Goal: Information Seeking & Learning: Learn about a topic

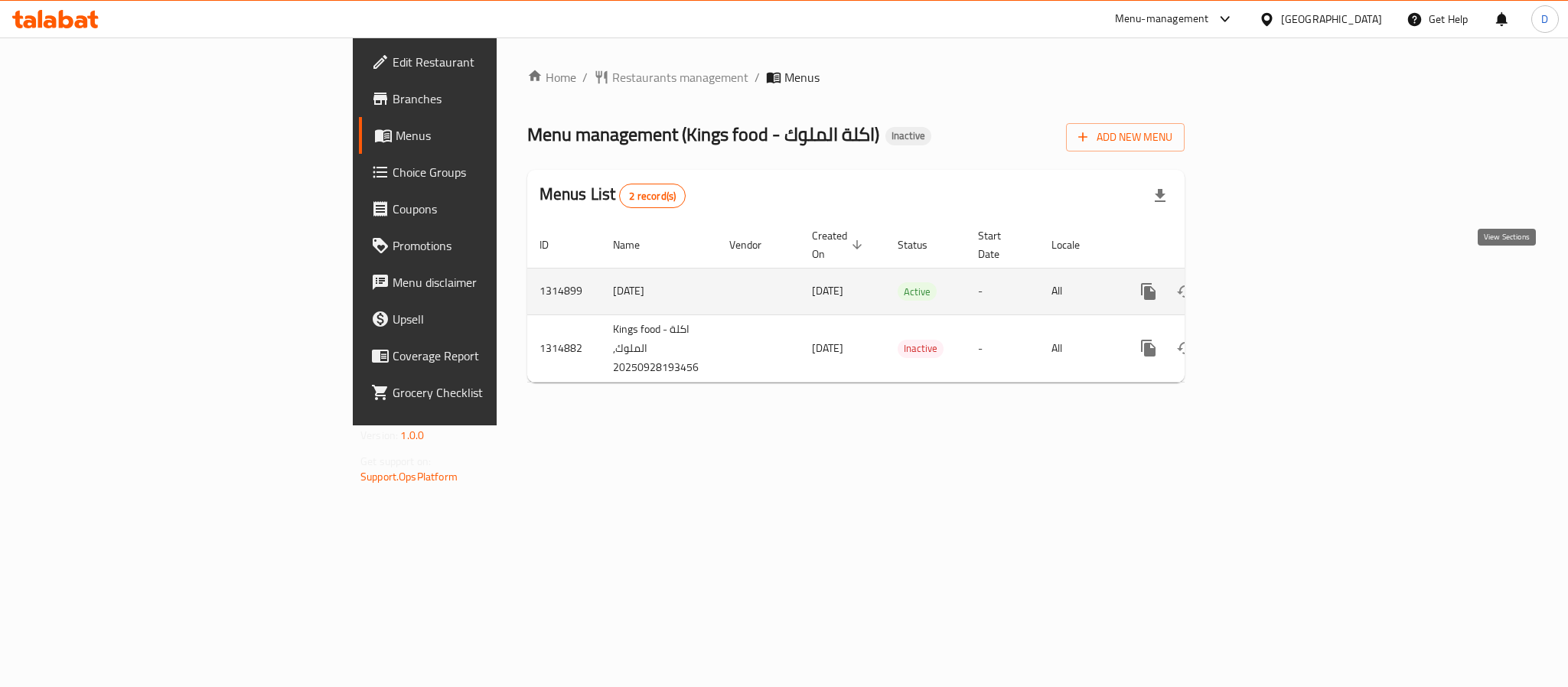
click at [1277, 275] on link "enhanced table" at bounding box center [1259, 292] width 36 height 36
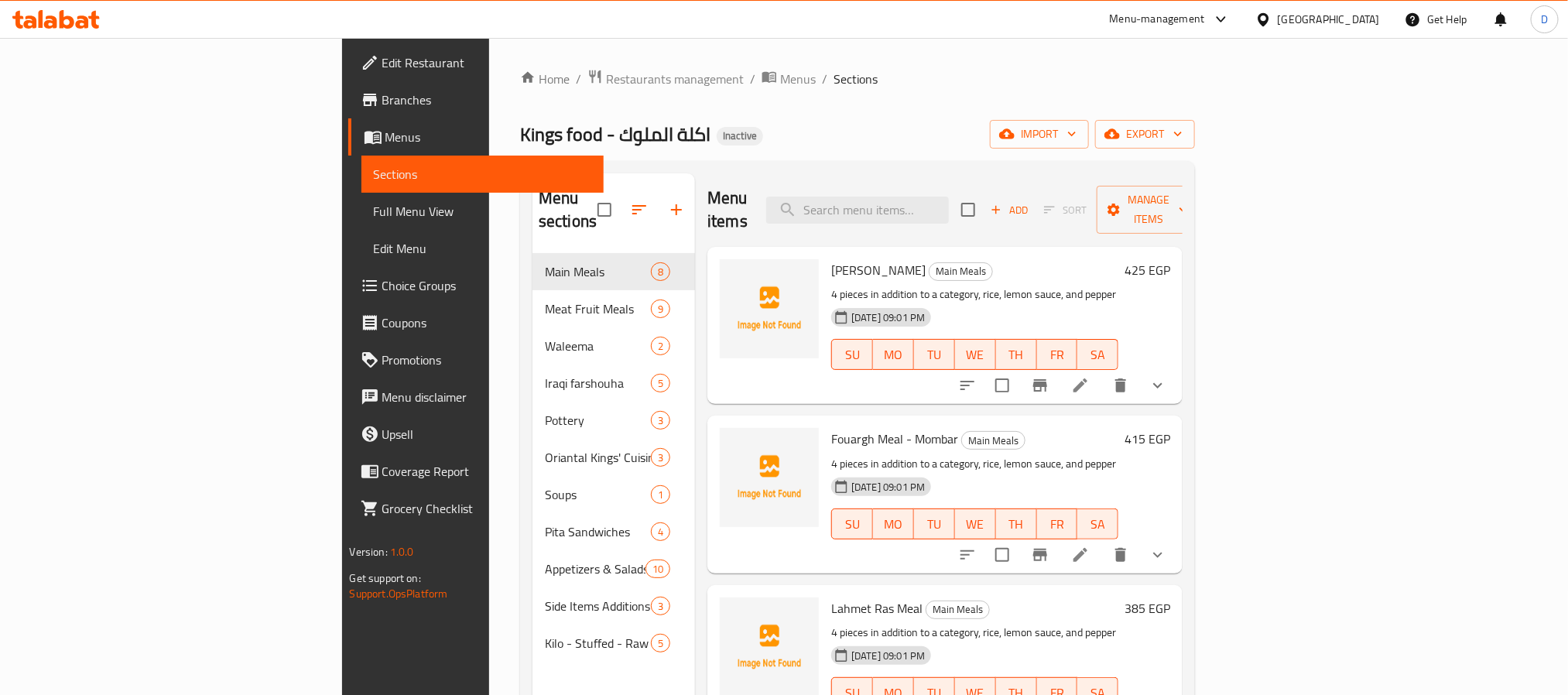
click at [374, 209] on span "Full Menu View" at bounding box center [482, 211] width 217 height 18
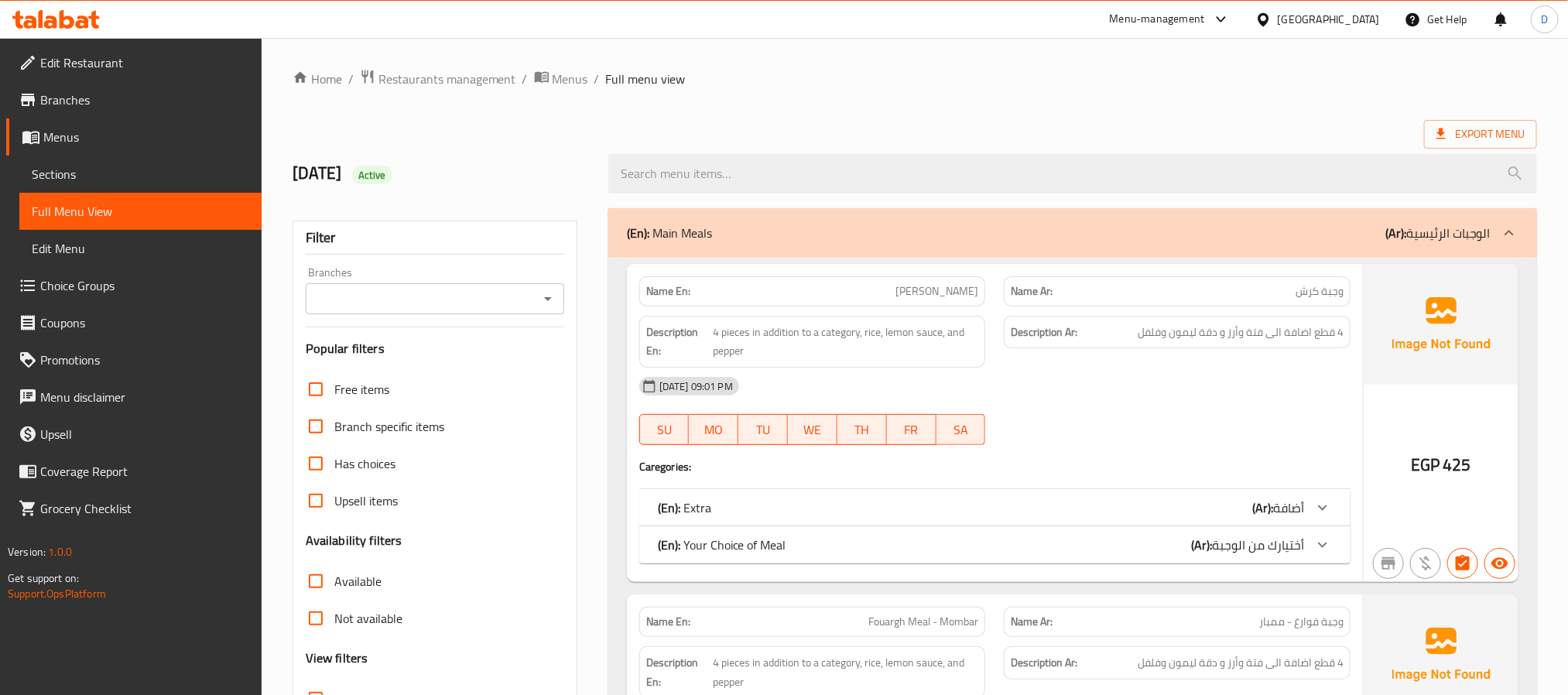
click at [1096, 347] on div "Description Ar: 4 قطع اضافة الى فتة وأرز و دقة ليمون وفلفل" at bounding box center [1177, 332] width 346 height 33
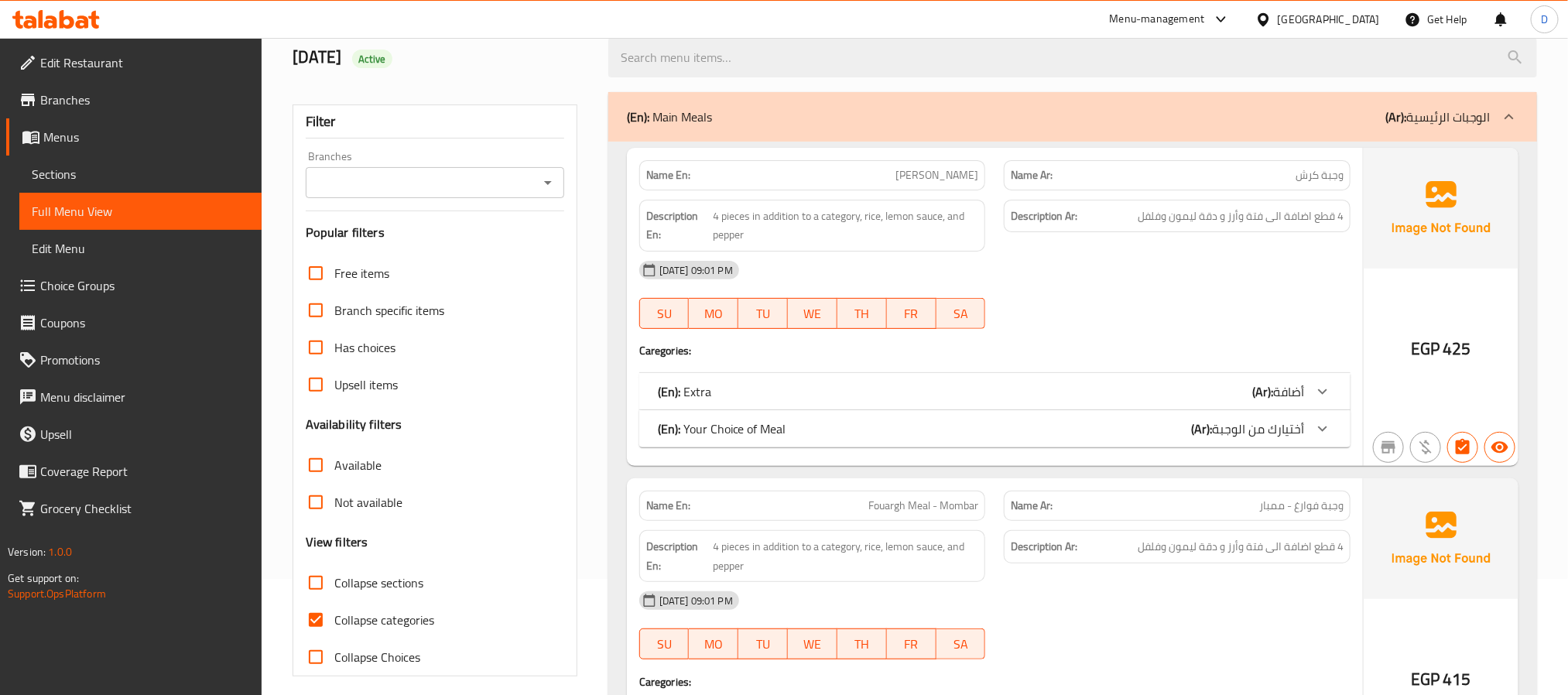
click at [418, 621] on span "Collapse categories" at bounding box center [384, 619] width 100 height 18
click at [335, 621] on input "Collapse categories" at bounding box center [315, 620] width 37 height 37
checkbox input "false"
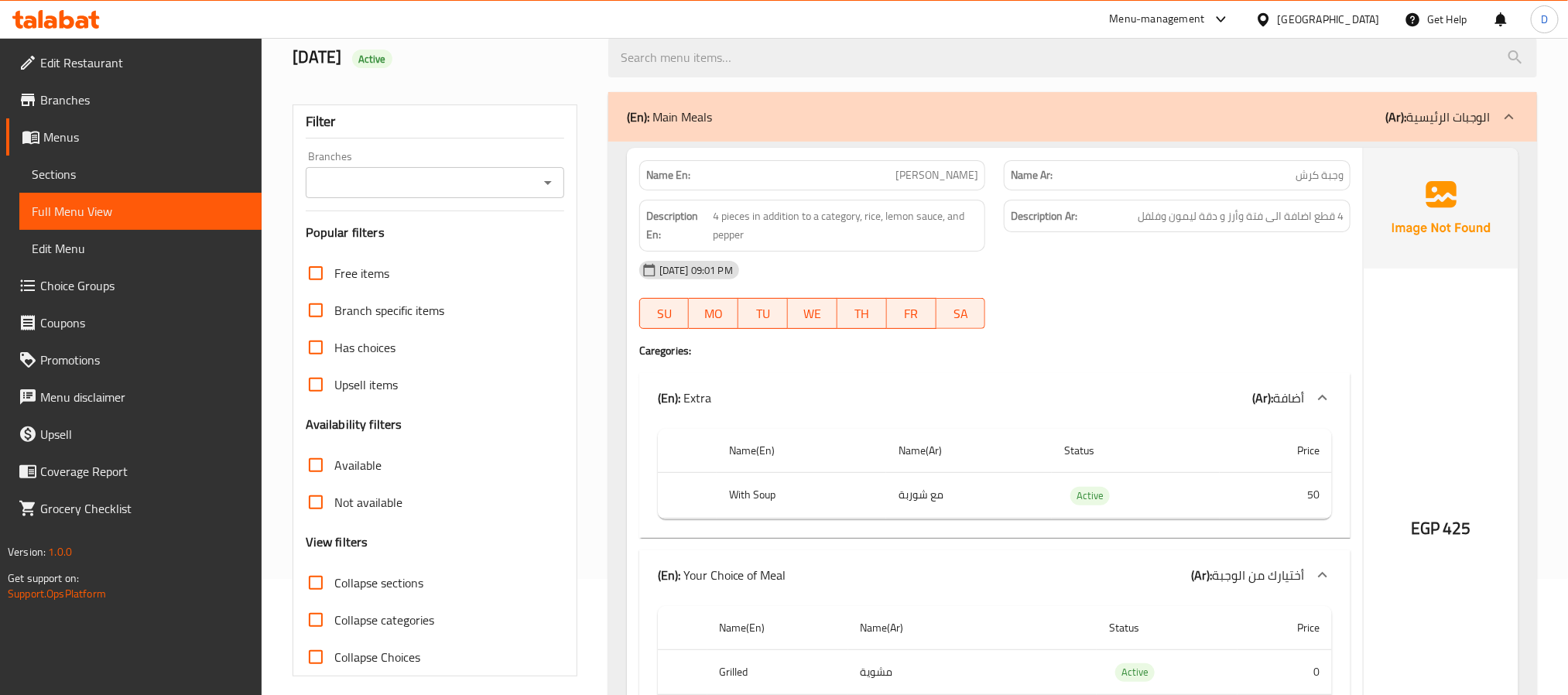
click at [668, 173] on strong "Name En:" at bounding box center [668, 175] width 44 height 17
copy strong "Name En:"
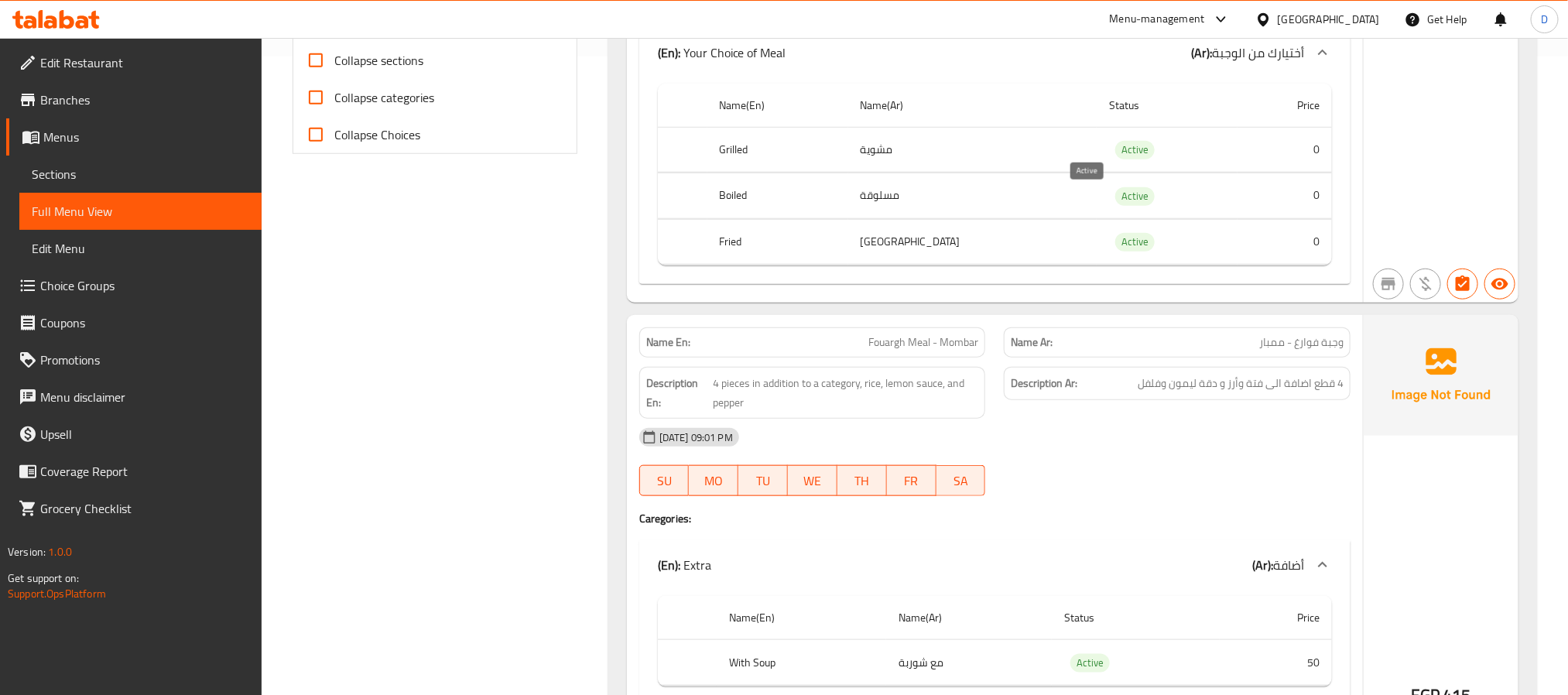
click at [1115, 200] on span "Active" at bounding box center [1134, 196] width 40 height 17
copy span "Active"
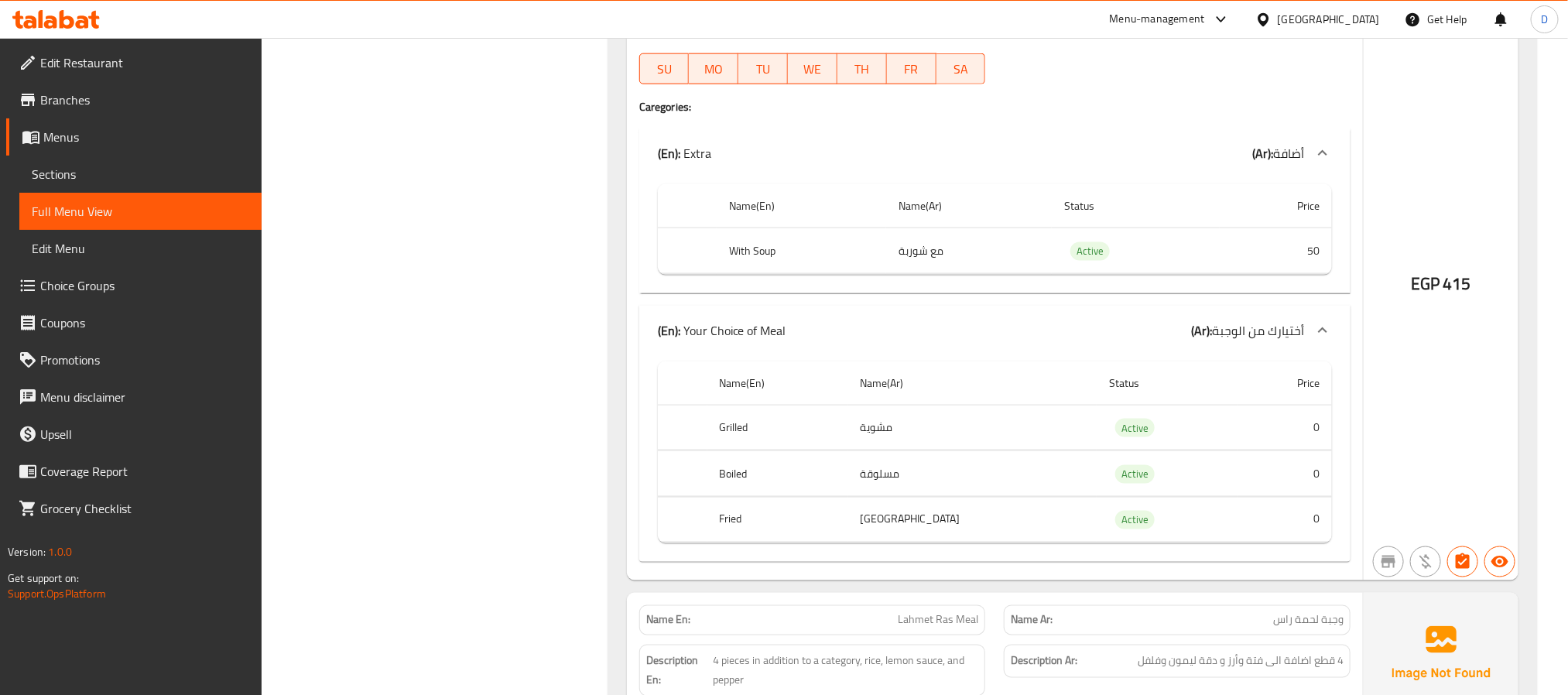
scroll to position [1104, 0]
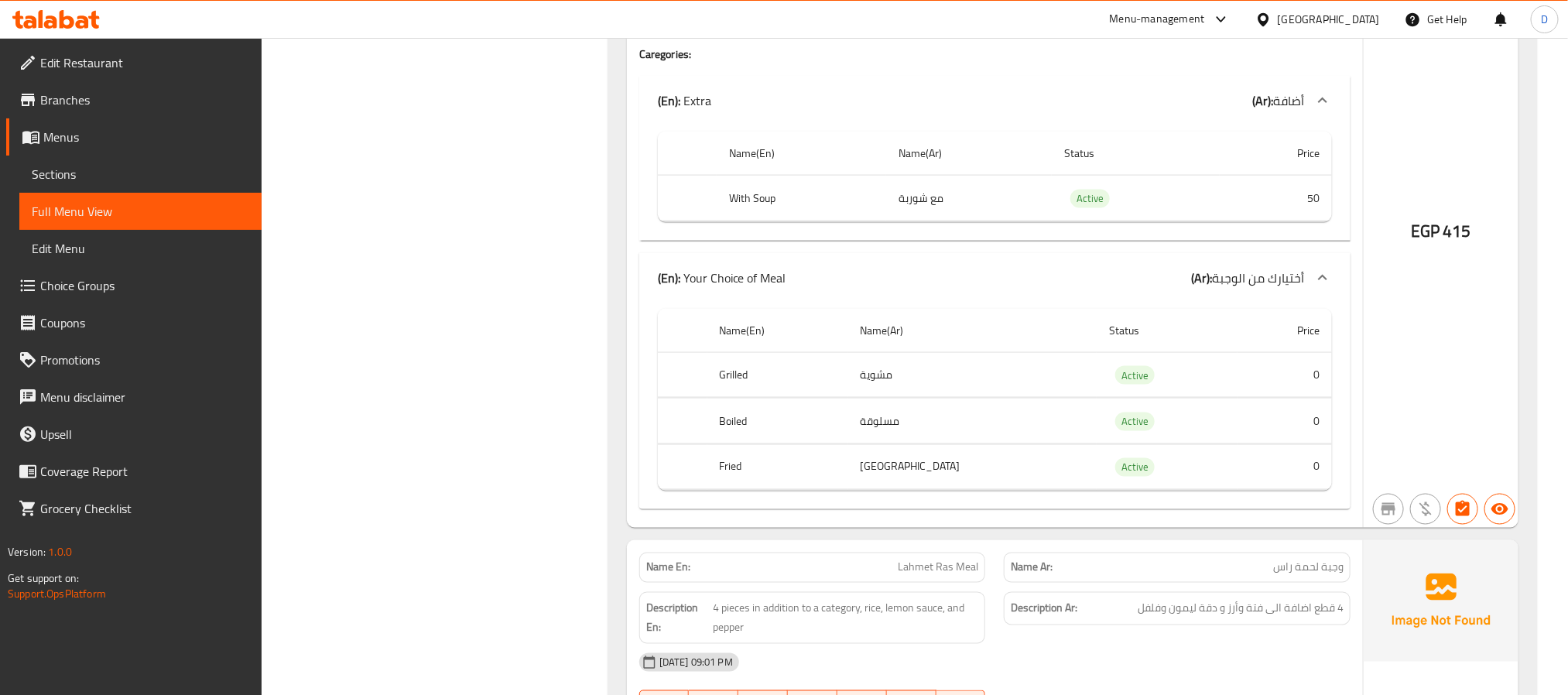
click at [1429, 410] on div "EGP 415" at bounding box center [1442, 189] width 155 height 678
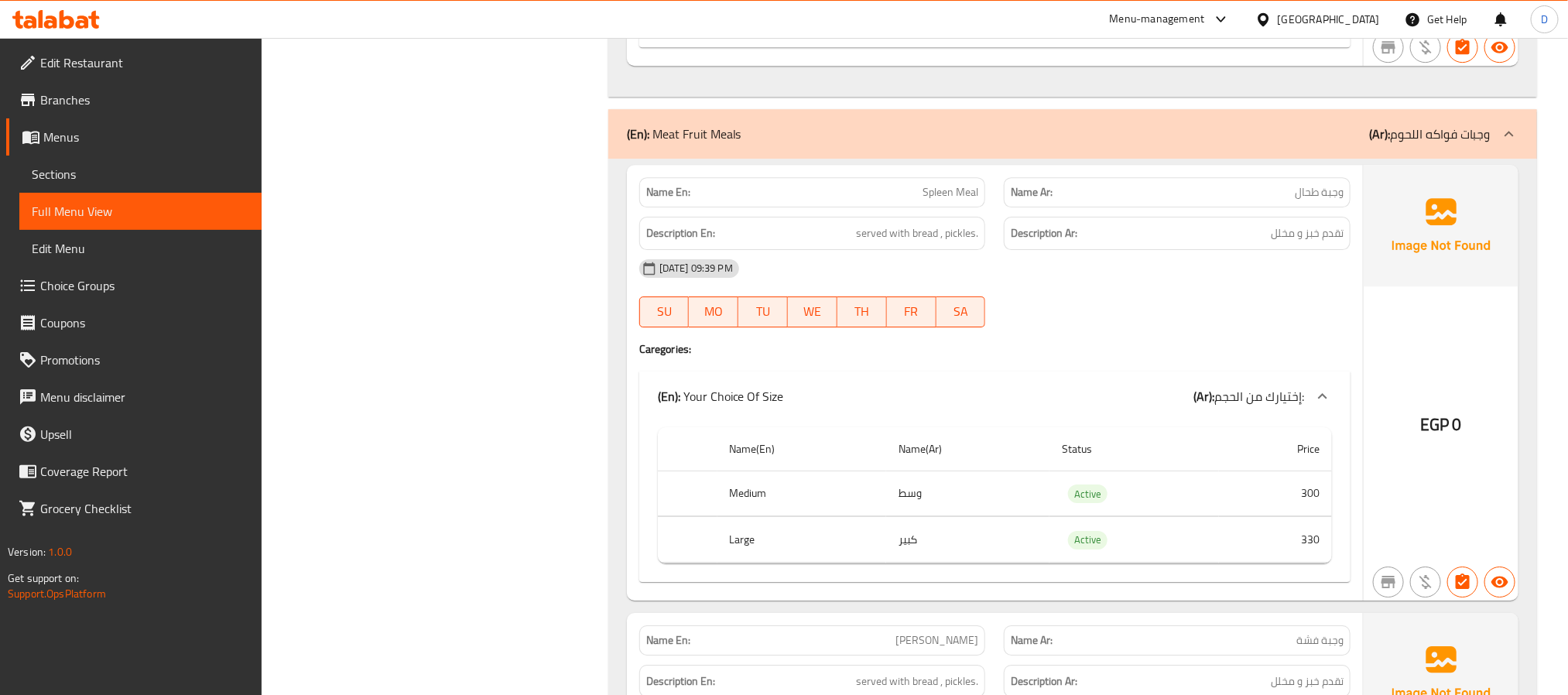
scroll to position [5633, 0]
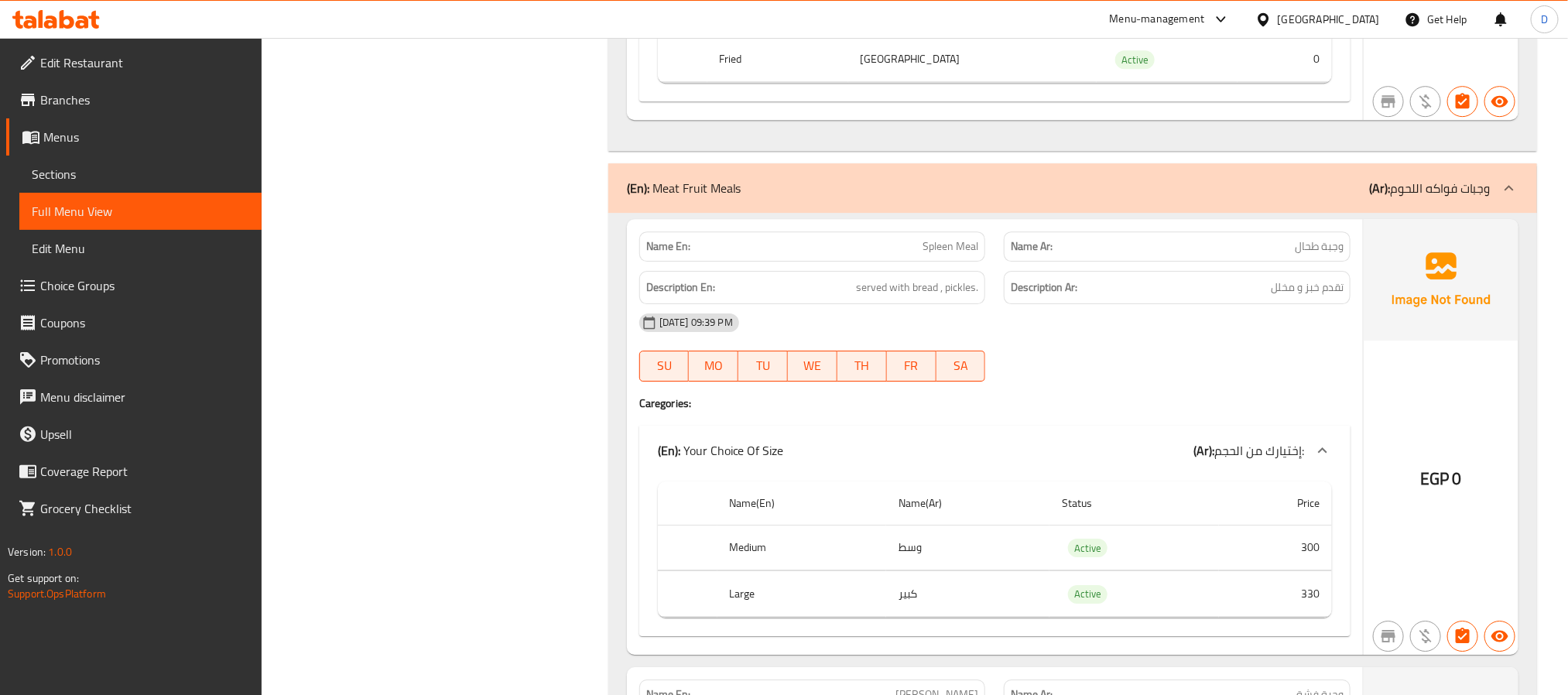
click at [1136, 342] on div "[DATE] 09:39 PM" at bounding box center [995, 322] width 730 height 37
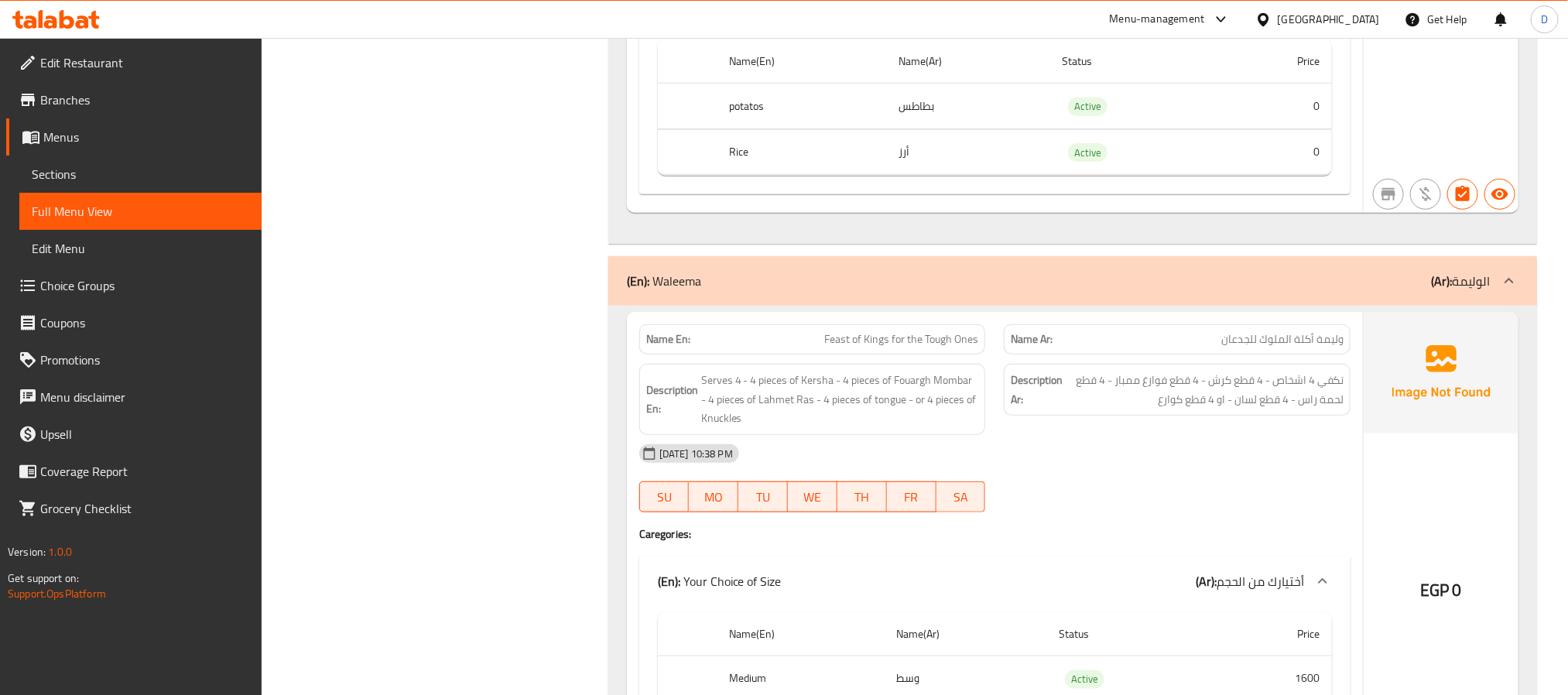
scroll to position [10046, 0]
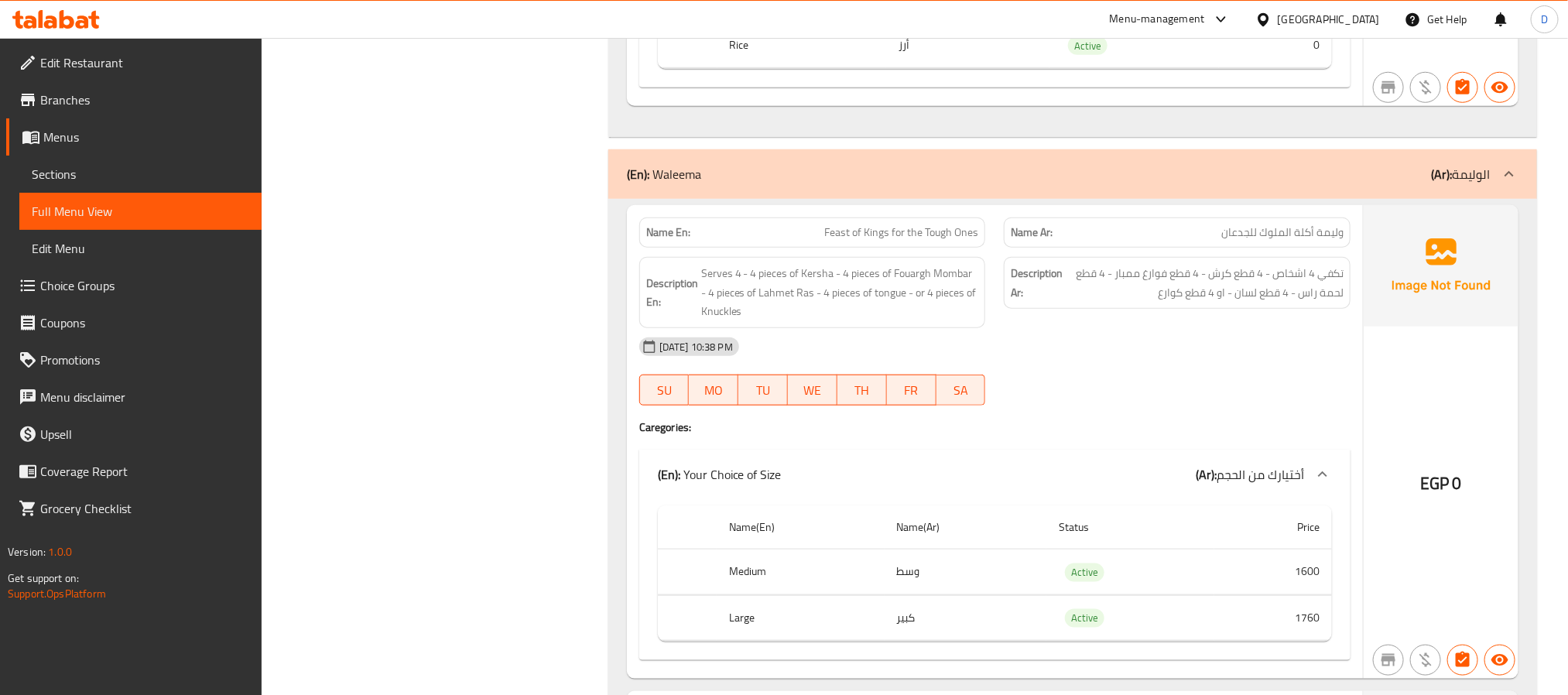
click at [1425, 438] on div "EGP 0" at bounding box center [1442, 442] width 155 height 474
